Goal: Navigation & Orientation: Find specific page/section

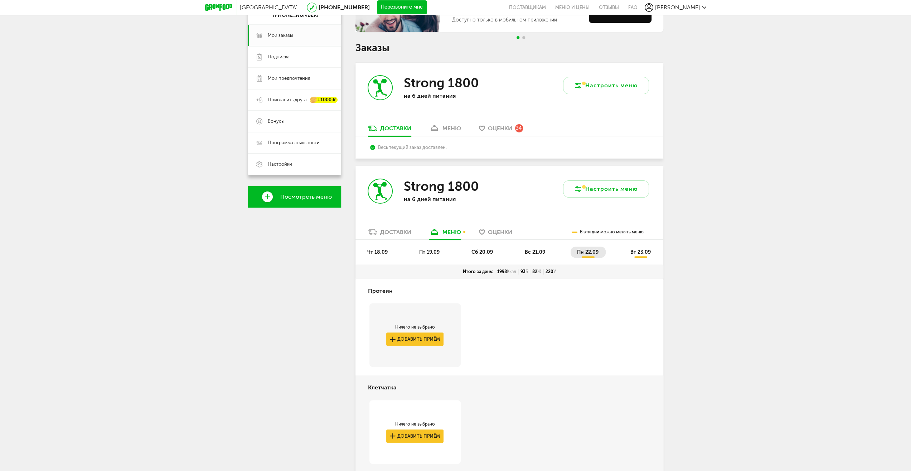
scroll to position [36, 0]
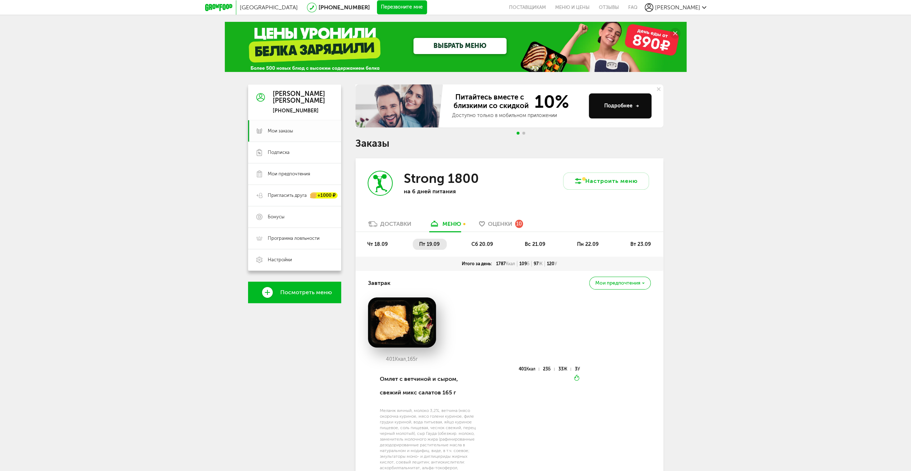
click at [298, 135] on link "Мои заказы" at bounding box center [294, 130] width 93 height 21
click at [394, 225] on div "Доставки" at bounding box center [395, 223] width 31 height 7
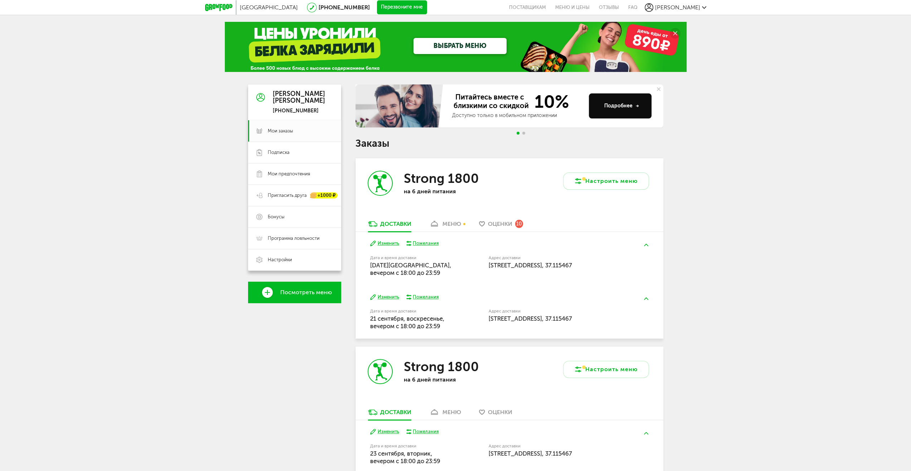
click at [454, 225] on div "меню" at bounding box center [451, 223] width 19 height 7
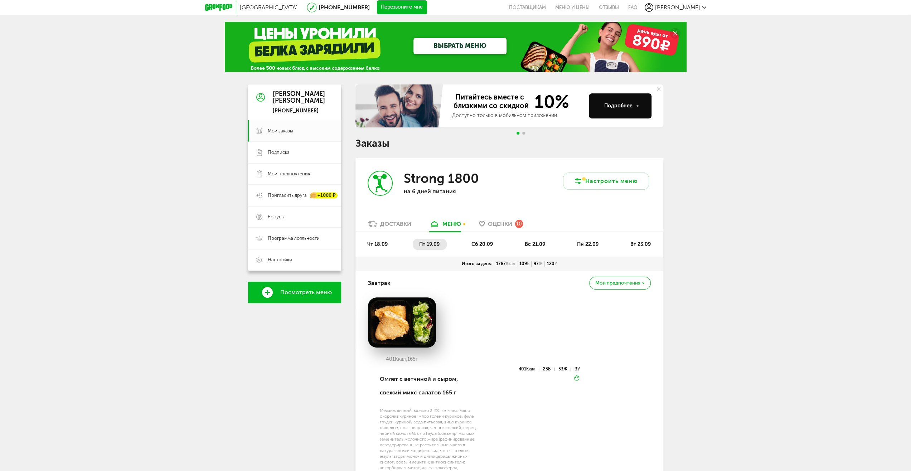
click at [383, 224] on div "Доставки" at bounding box center [395, 223] width 31 height 7
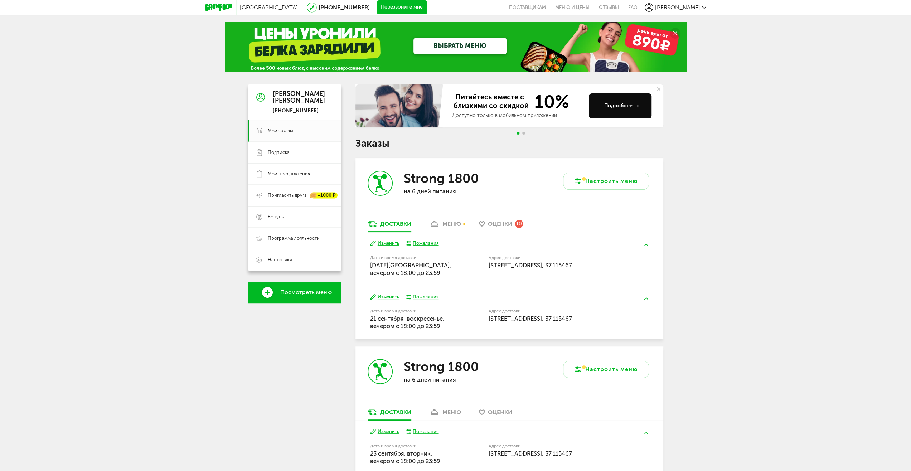
click at [454, 224] on div "меню" at bounding box center [451, 223] width 19 height 7
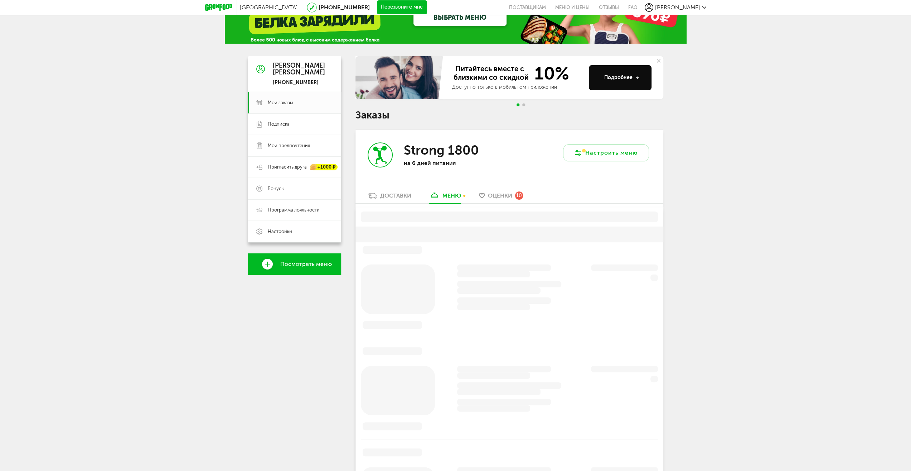
scroll to position [140, 0]
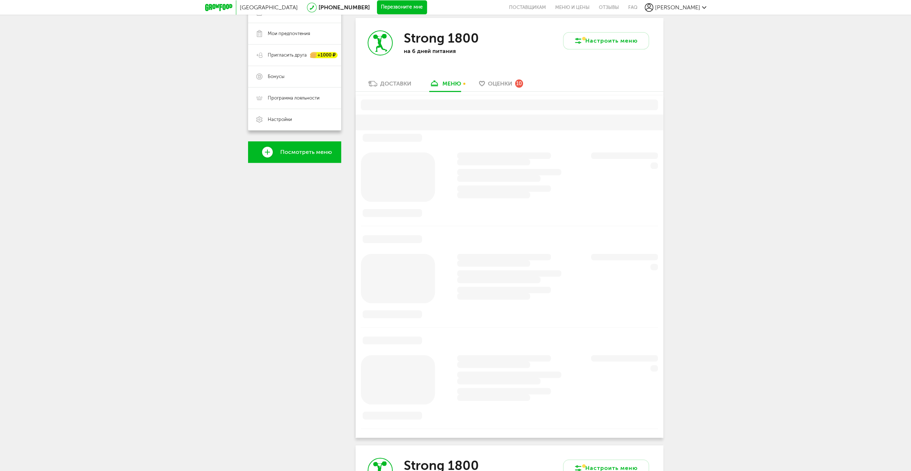
click at [405, 84] on div "Доставки" at bounding box center [395, 83] width 31 height 7
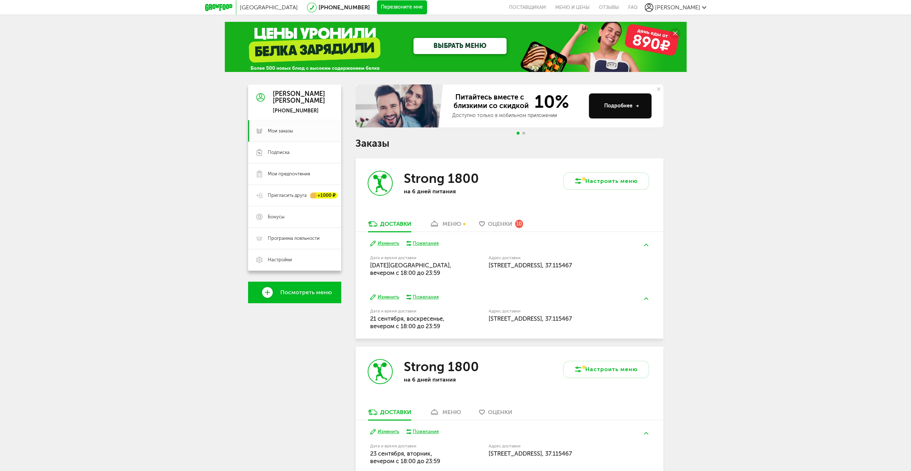
click at [855, 86] on div "Москва [PHONE_NUMBER] Перезвоните мне поставщикам Меню и цены Отзывы FAQ [PERSO…" at bounding box center [455, 450] width 911 height 901
